Goal: Check status: Check status

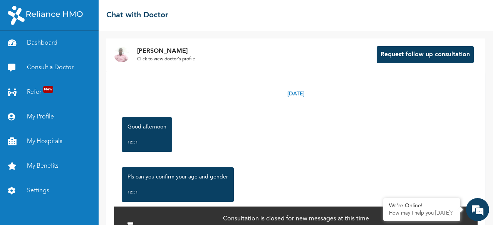
scroll to position [586, 0]
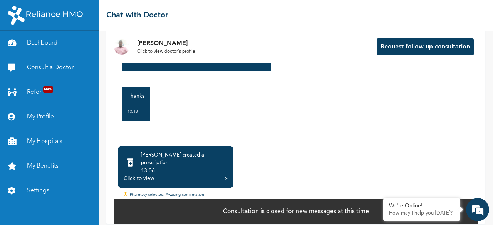
click at [180, 192] on div "Pharmacy selected. Awaiting confirmation" at bounding box center [295, 195] width 363 height 7
click at [177, 175] on div "Click to view >" at bounding box center [176, 179] width 104 height 8
click at [230, 170] on div "Dr. Abubakar created a prescription . 13:06 Click to view >" at bounding box center [175, 167] width 115 height 42
click at [224, 175] on div ">" at bounding box center [225, 179] width 3 height 8
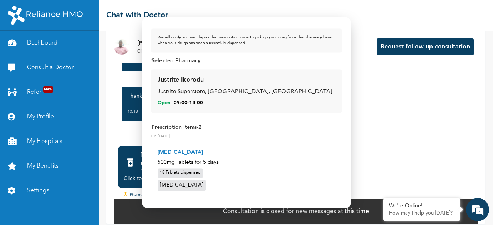
scroll to position [0, 0]
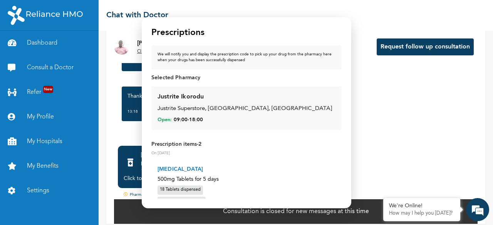
click at [398, 88] on div at bounding box center [246, 112] width 493 height 225
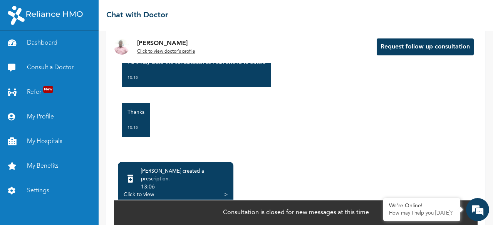
scroll to position [64, 0]
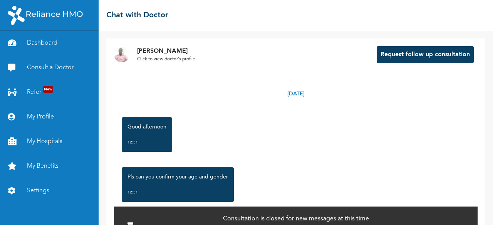
scroll to position [586, 0]
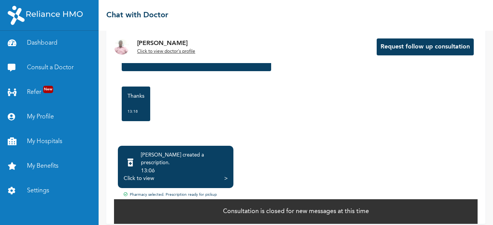
click at [192, 192] on div "Pharmacy selected. Prescription ready for pickup" at bounding box center [295, 195] width 363 height 7
click at [226, 175] on div ">" at bounding box center [225, 179] width 3 height 8
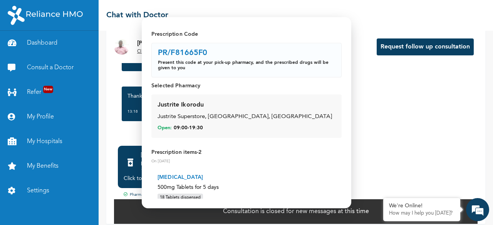
scroll to position [0, 0]
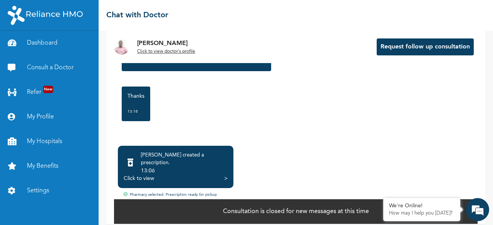
click at [187, 167] on div "13:06" at bounding box center [184, 171] width 87 height 8
click at [227, 175] on div ">" at bounding box center [225, 179] width 3 height 8
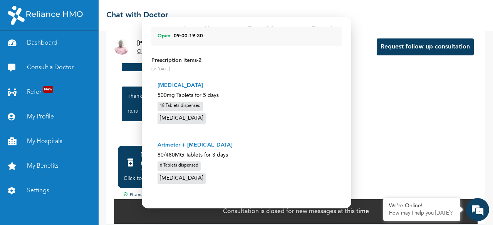
scroll to position [108, 0]
